Goal: Navigation & Orientation: Find specific page/section

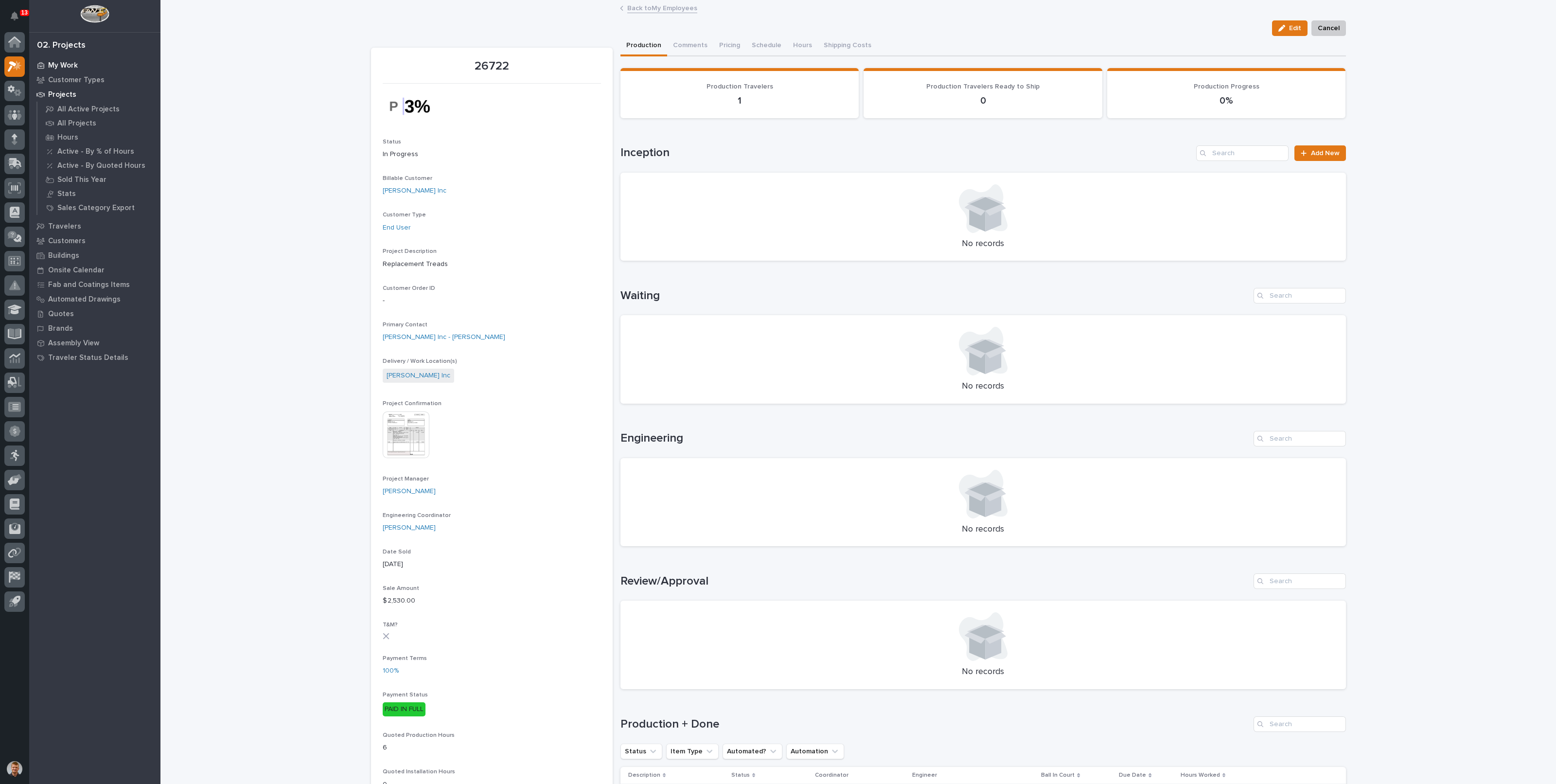
click at [65, 61] on p "My Work" at bounding box center [63, 65] width 30 height 8
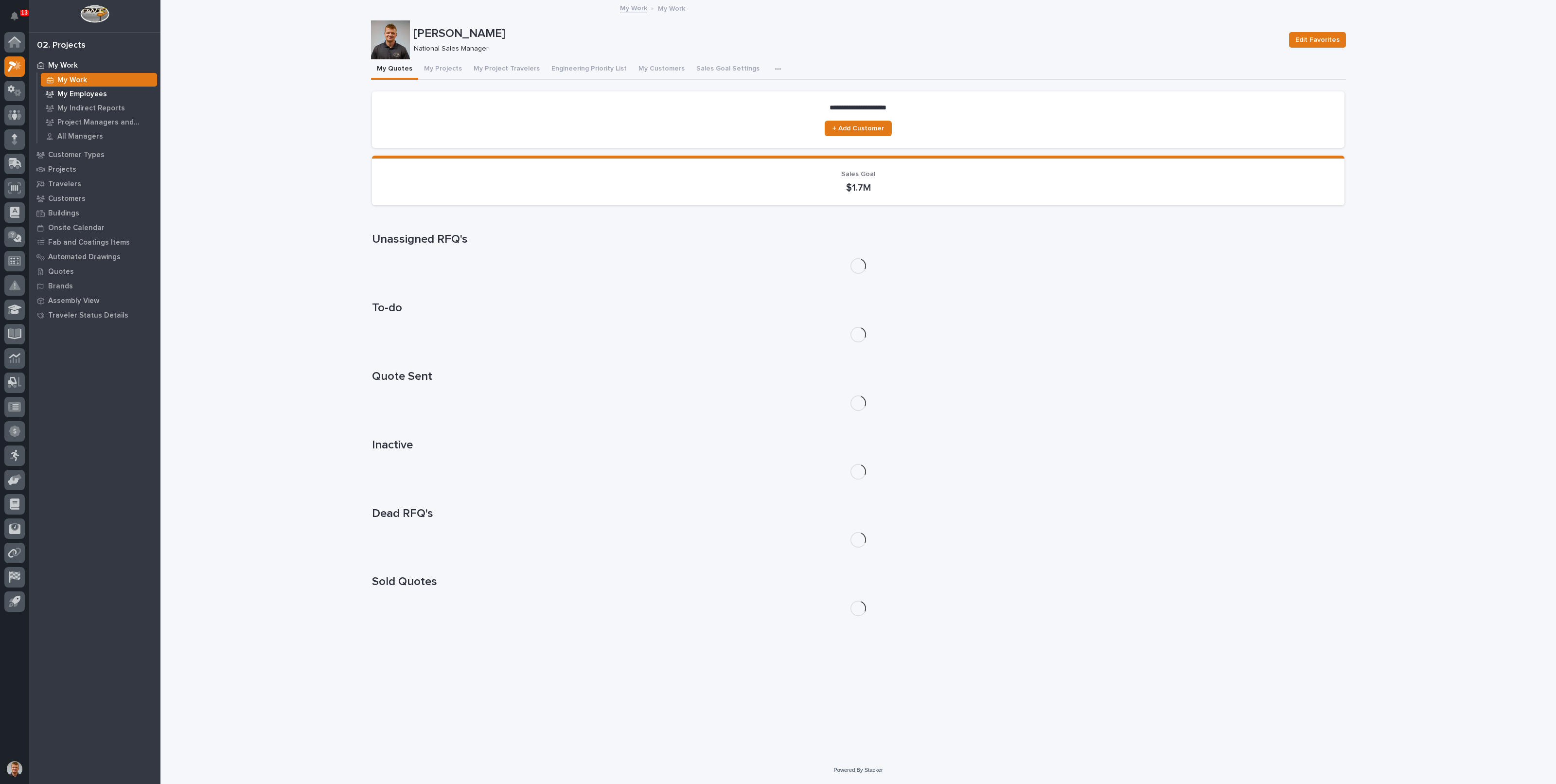
click at [78, 97] on p "My Employees" at bounding box center [82, 94] width 50 height 8
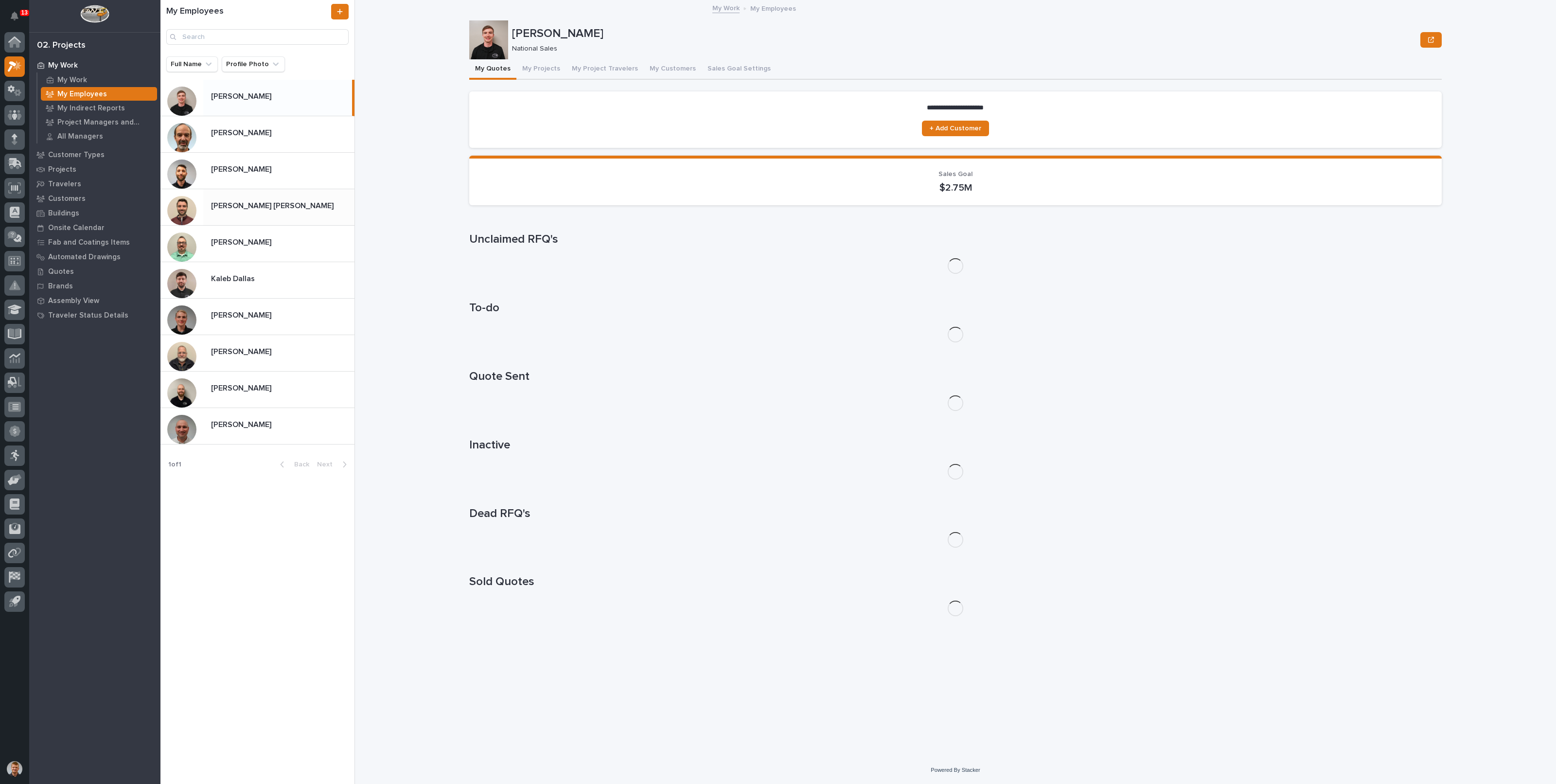
click at [260, 203] on p "[PERSON_NAME] [PERSON_NAME]" at bounding box center [273, 205] width 124 height 11
click at [258, 165] on p at bounding box center [280, 169] width 140 height 9
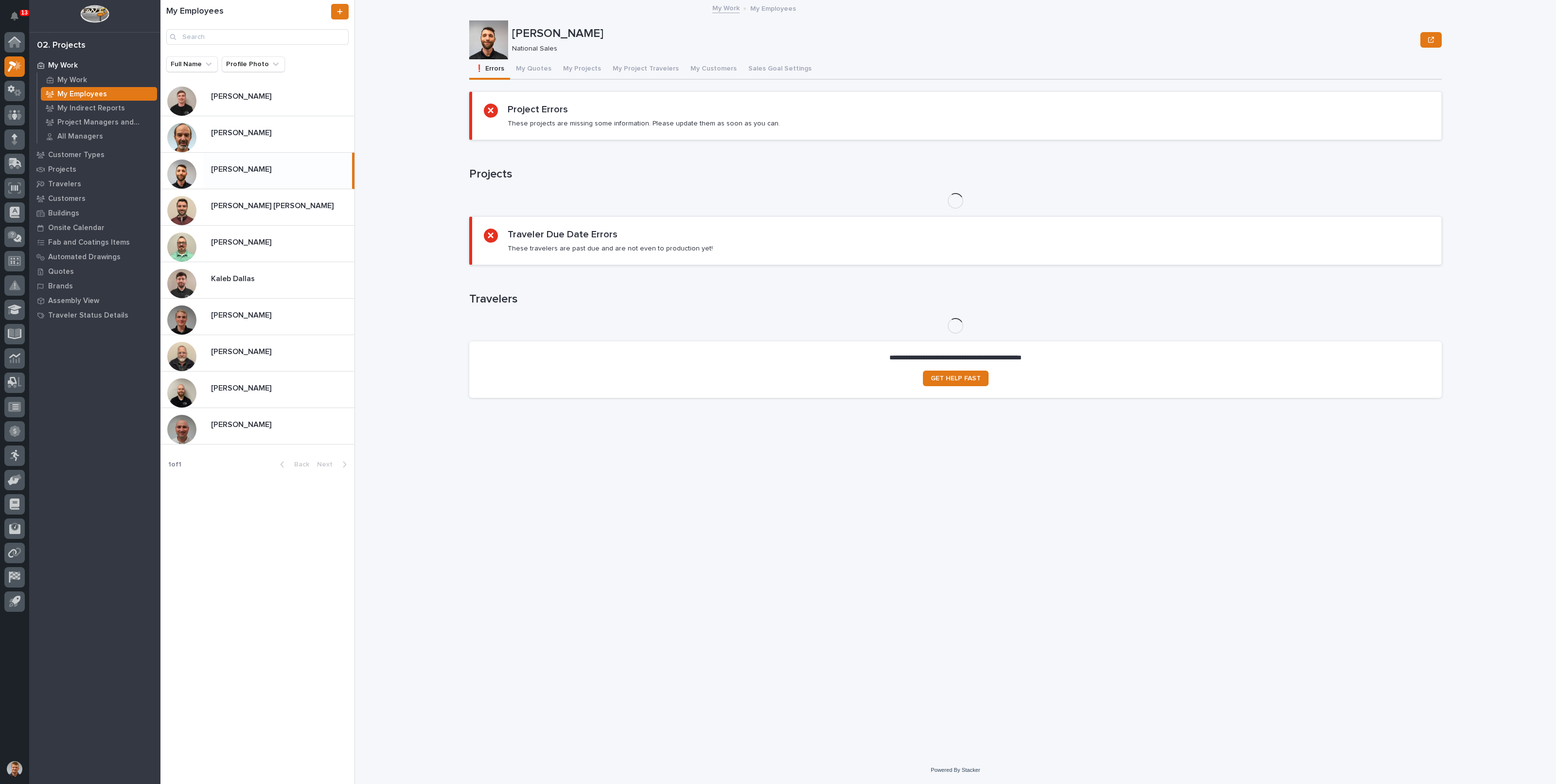
click at [530, 59] on button "My Quotes" at bounding box center [533, 69] width 47 height 21
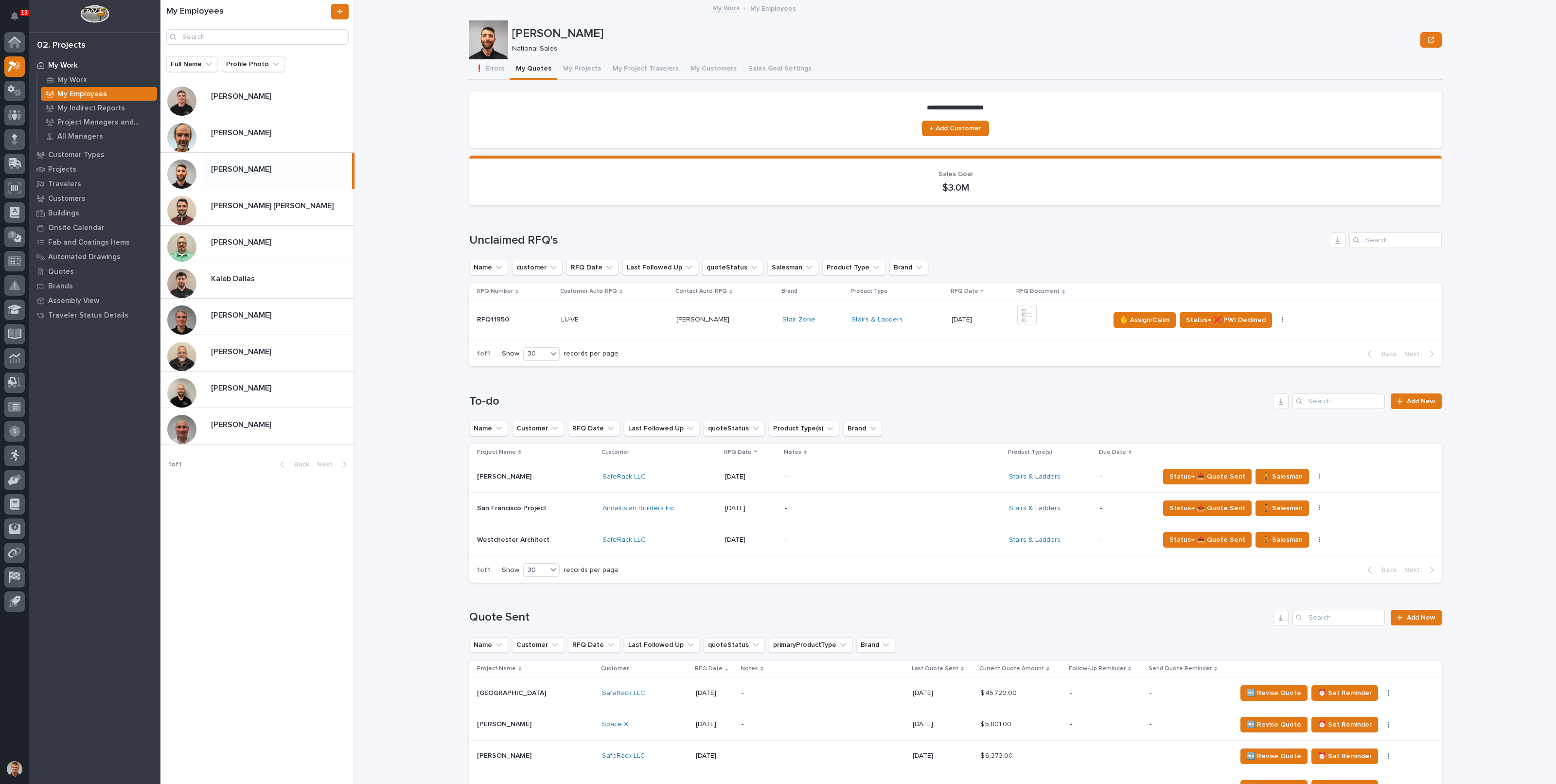
click at [251, 275] on p "Kaleb Dallas" at bounding box center [234, 278] width 46 height 11
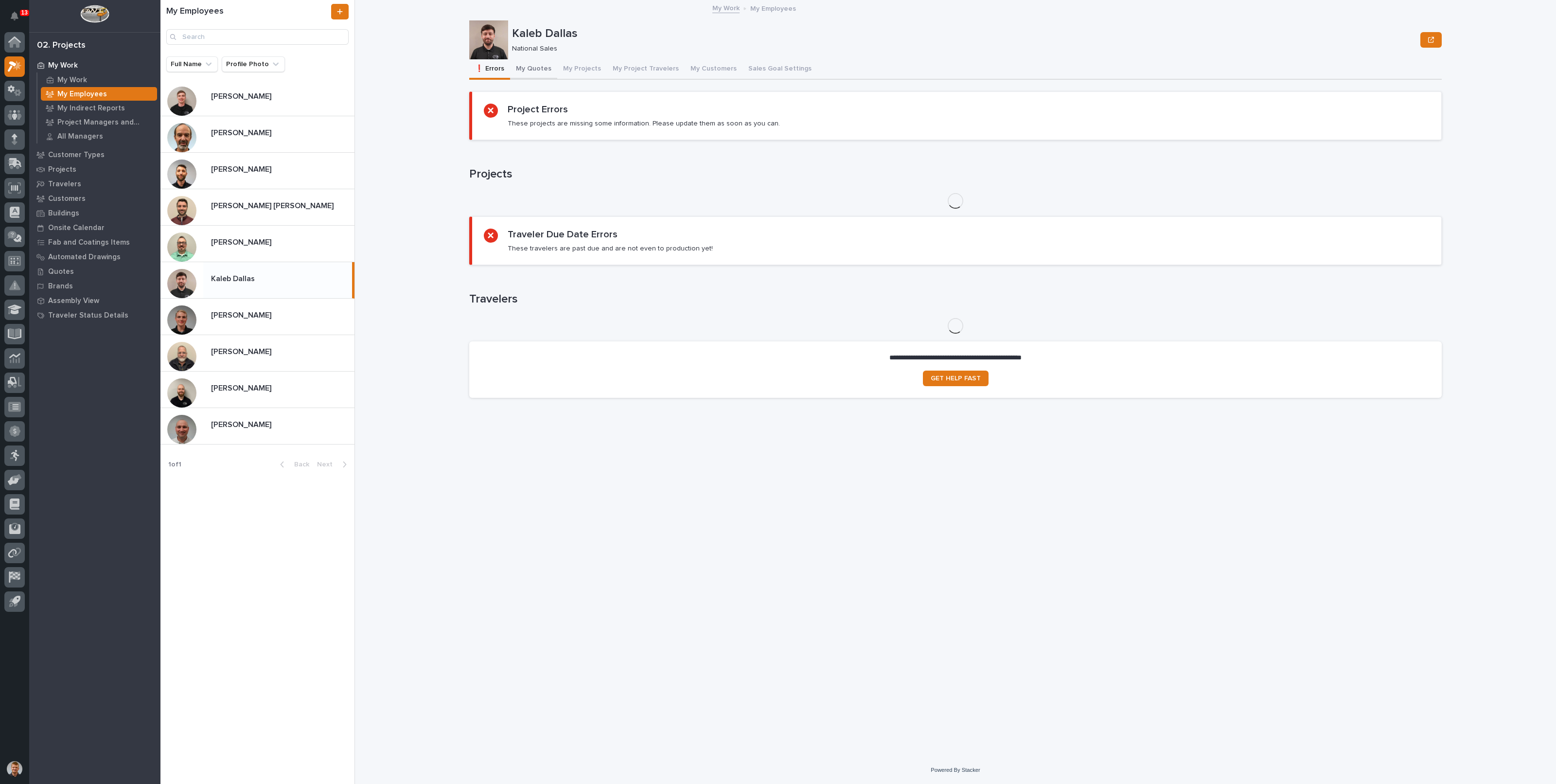
click at [522, 70] on button "My Quotes" at bounding box center [533, 69] width 47 height 21
